Goal: Task Accomplishment & Management: Manage account settings

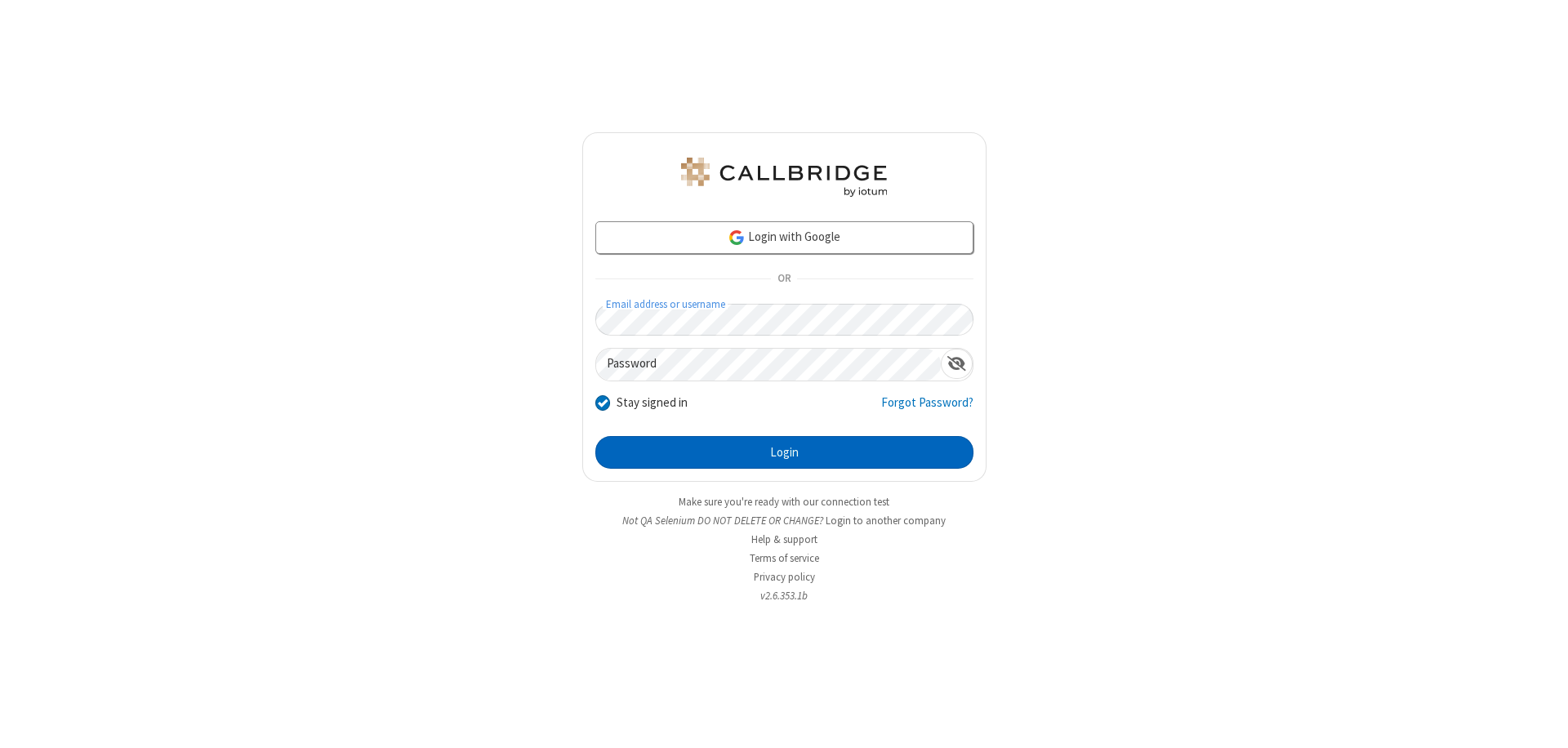
click at [784, 452] on button "Login" at bounding box center [784, 452] width 378 height 33
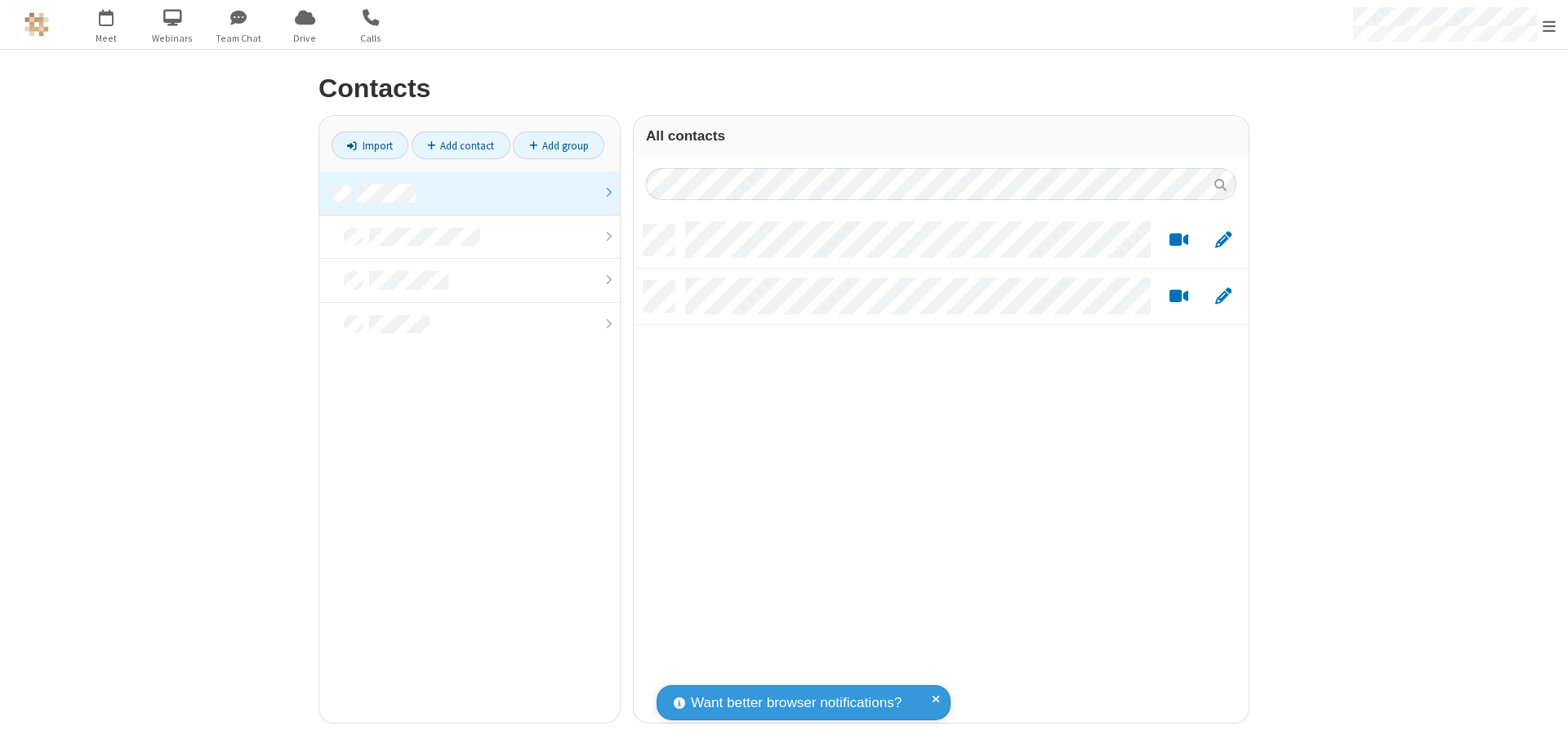
click at [470, 192] on link at bounding box center [469, 193] width 301 height 44
click at [461, 145] on link "Add contact" at bounding box center [461, 145] width 99 height 28
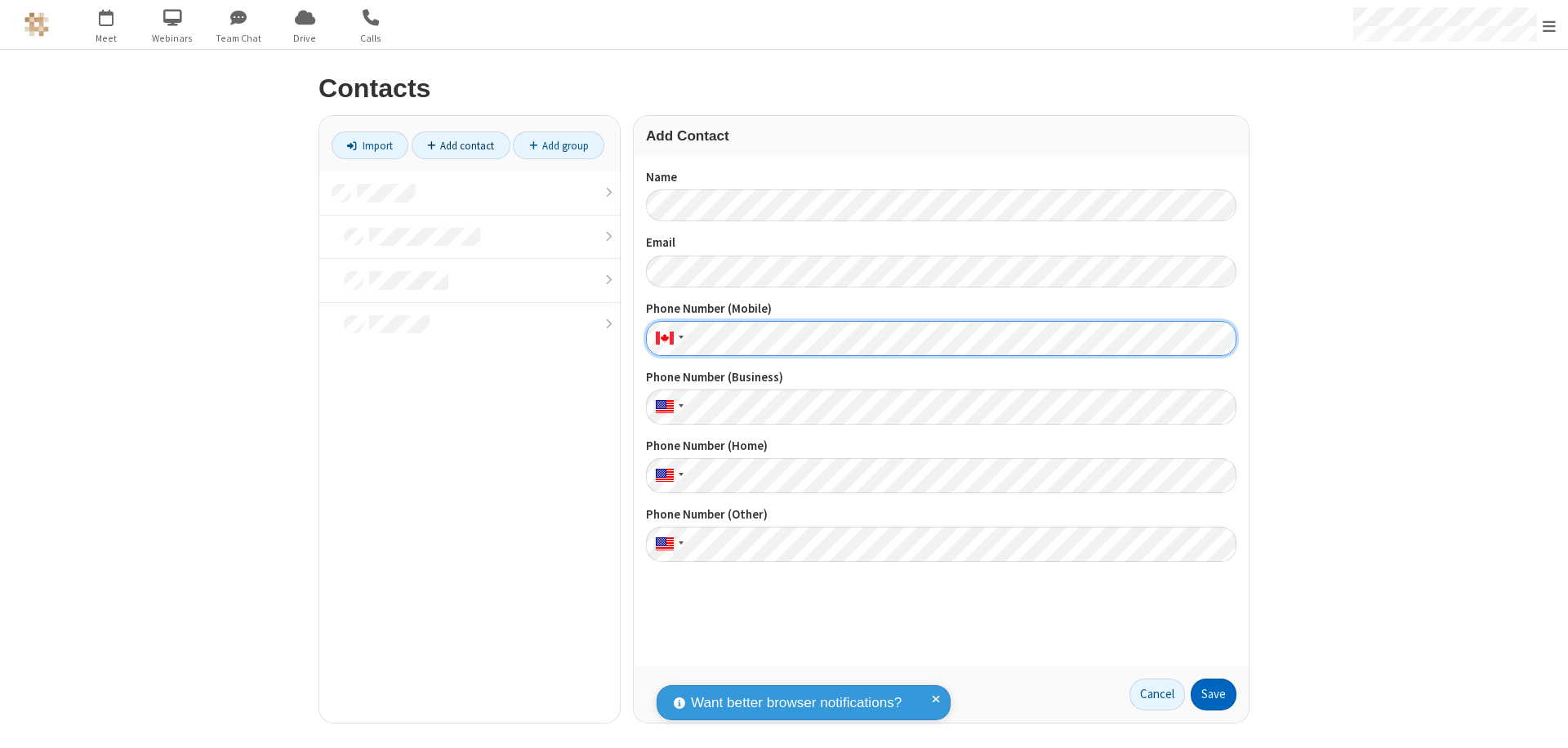
click at [1213, 694] on button "Save" at bounding box center [1213, 695] width 45 height 33
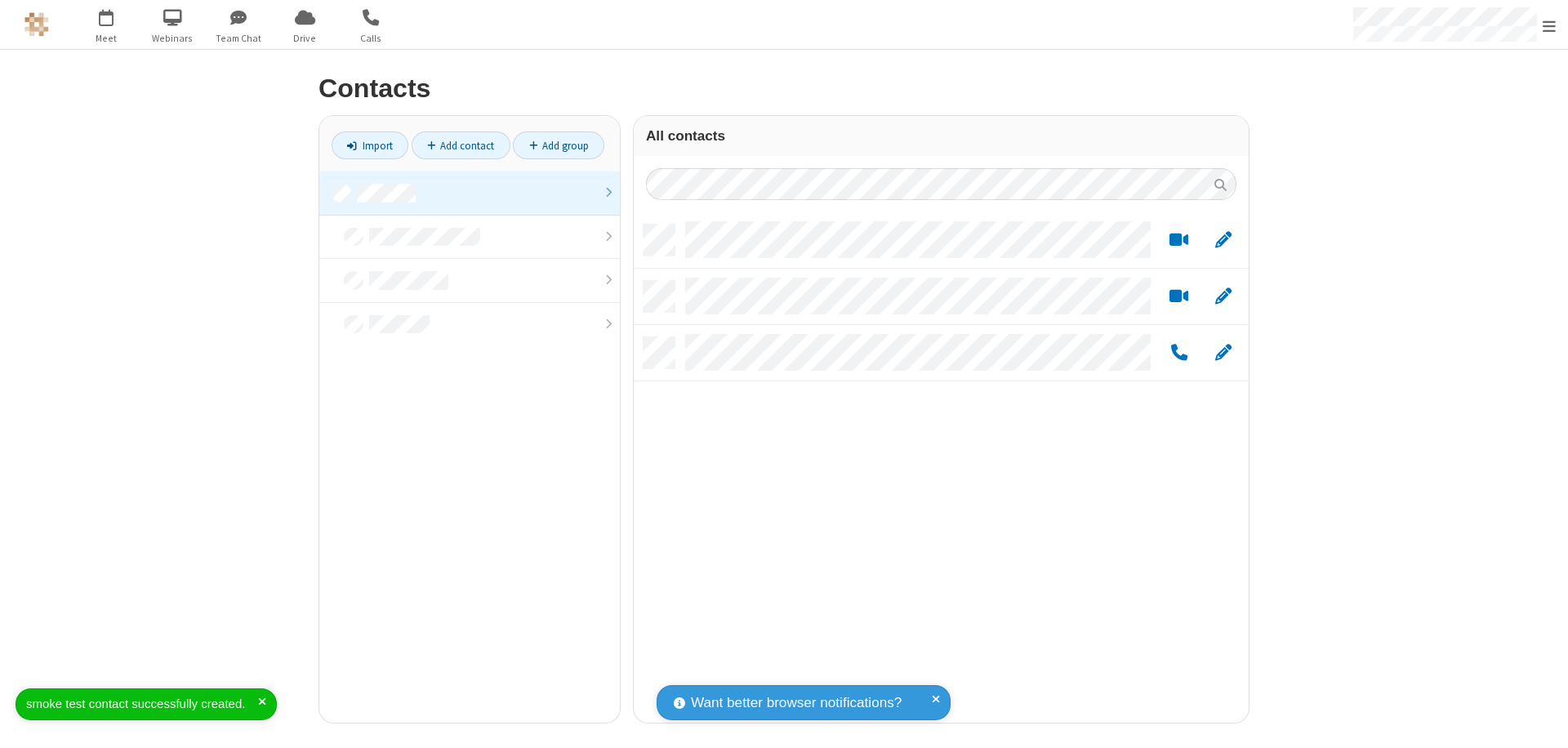
scroll to position [498, 603]
